Goal: Information Seeking & Learning: Learn about a topic

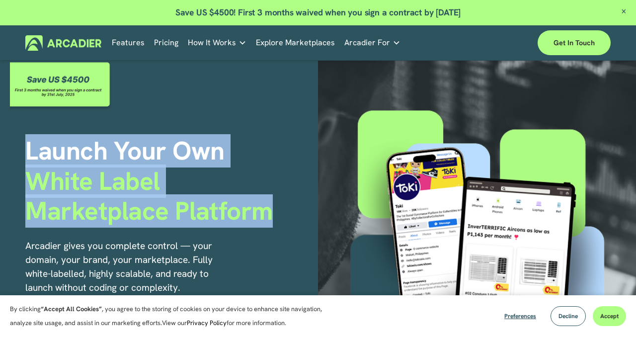
drag, startPoint x: 24, startPoint y: 152, endPoint x: 288, endPoint y: 215, distance: 271.4
click at [288, 215] on div "Launch Your Own White Label Marketplace Platform Arcadier gives you complete co…" at bounding box center [318, 253] width 636 height 385
click at [288, 215] on h1 "Launch Your Own White Label Marketplace Platform" at bounding box center [171, 181] width 293 height 90
drag, startPoint x: 25, startPoint y: 151, endPoint x: 289, endPoint y: 213, distance: 271.2
click at [289, 213] on div "Launch Your Own White Label Marketplace Platform Arcadier gives you complete co…" at bounding box center [318, 253] width 636 height 385
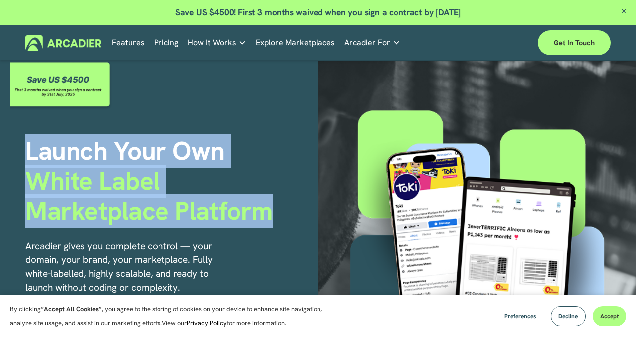
click at [289, 213] on h1 "Launch Your Own White Label Marketplace Platform" at bounding box center [171, 181] width 293 height 90
drag, startPoint x: 30, startPoint y: 144, endPoint x: 289, endPoint y: 218, distance: 269.3
click at [289, 218] on h1 "Launch Your Own White Label Marketplace Platform" at bounding box center [171, 181] width 293 height 90
click at [290, 219] on h1 "Launch Your Own White Label Marketplace Platform" at bounding box center [171, 181] width 293 height 90
drag, startPoint x: 29, startPoint y: 148, endPoint x: 297, endPoint y: 225, distance: 278.8
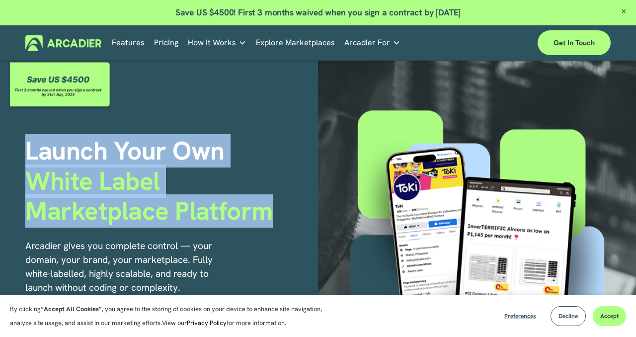
click at [297, 225] on h1 "Launch Your Own White Label Marketplace Platform" at bounding box center [171, 181] width 293 height 90
drag, startPoint x: 28, startPoint y: 153, endPoint x: 293, endPoint y: 212, distance: 271.8
click at [293, 212] on h1 "Launch Your Own White Label Marketplace Platform" at bounding box center [171, 181] width 293 height 90
